Goal: Transaction & Acquisition: Purchase product/service

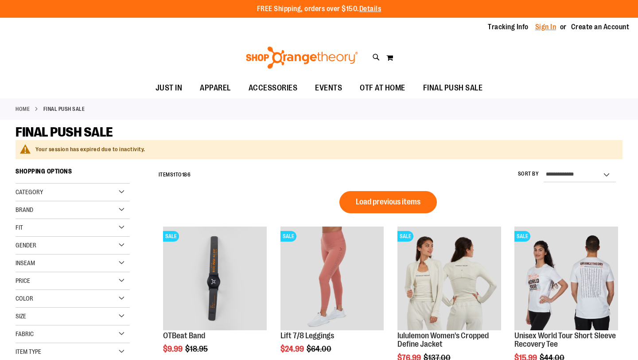
click at [542, 29] on link "Sign In" at bounding box center [545, 27] width 21 height 10
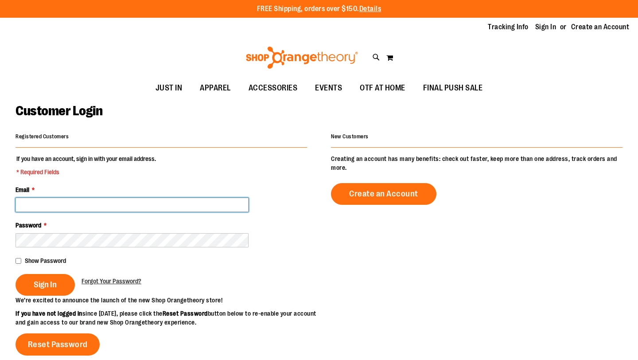
click at [200, 209] on input "Email *" at bounding box center [132, 205] width 233 height 14
type input "*"
type input "**********"
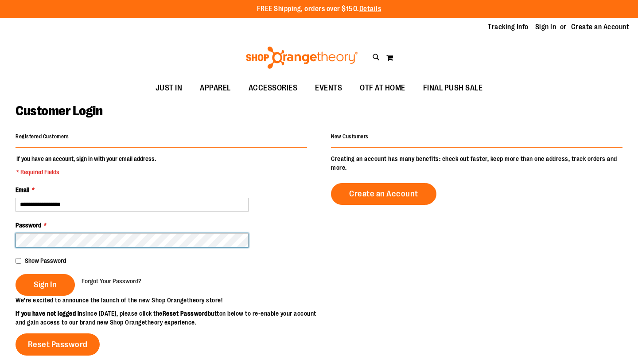
click at [16, 274] on button "Sign In" at bounding box center [45, 285] width 59 height 22
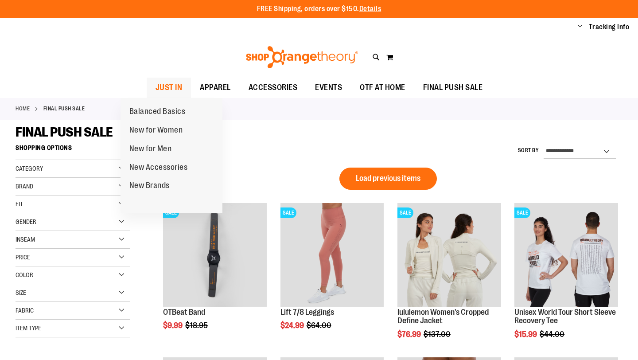
click at [159, 87] on span "JUST IN" at bounding box center [168, 88] width 27 height 20
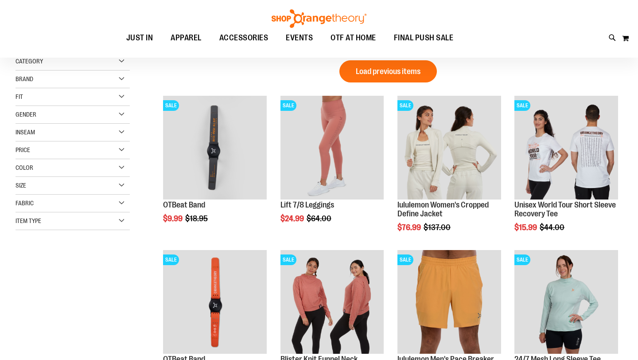
scroll to position [112, 0]
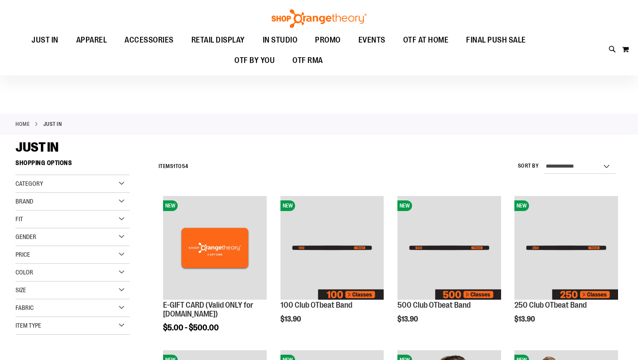
scroll to position [151, 0]
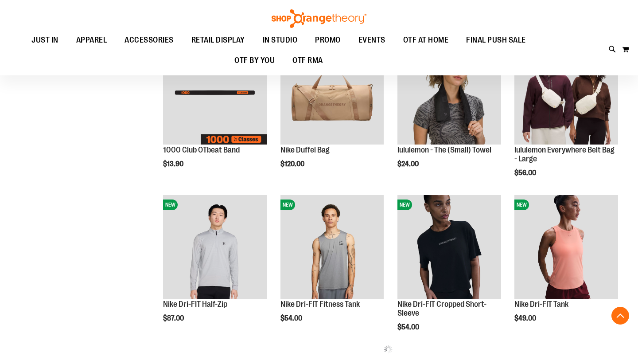
scroll to position [391, 0]
